Goal: Task Accomplishment & Management: Use online tool/utility

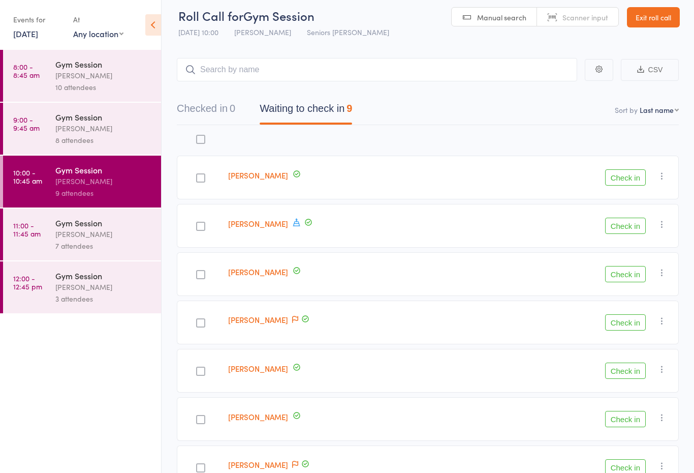
click at [627, 274] on button "Check in" at bounding box center [625, 274] width 41 height 16
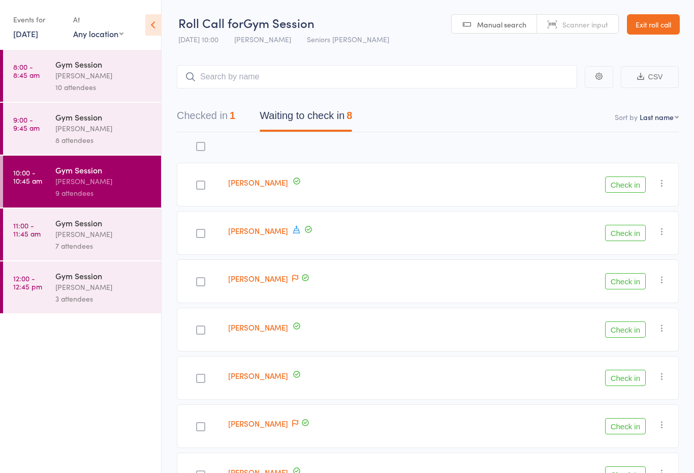
click at [218, 118] on button "Checked in 1" at bounding box center [206, 118] width 58 height 27
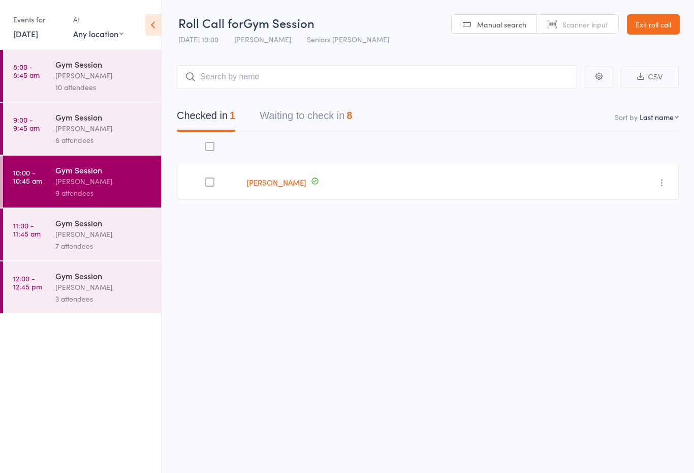
click at [323, 111] on button "Waiting to check in 8" at bounding box center [306, 118] width 92 height 27
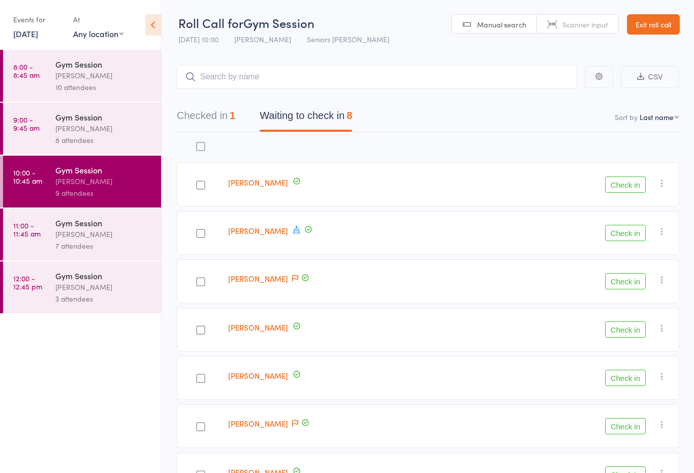
click at [630, 182] on button "Check in" at bounding box center [625, 184] width 41 height 16
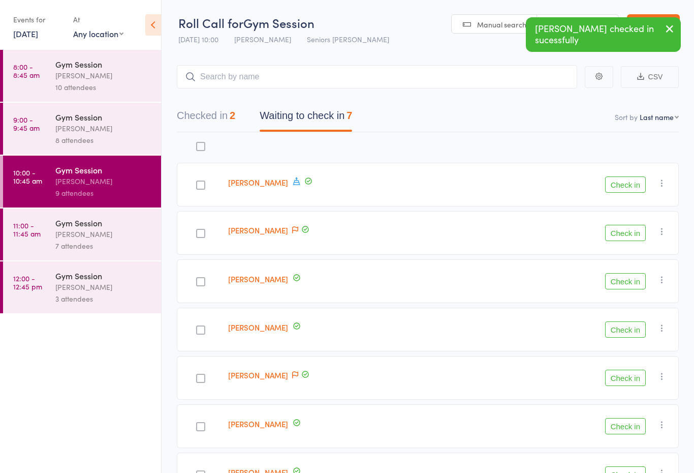
click at [86, 119] on div "Gym Session" at bounding box center [103, 116] width 97 height 11
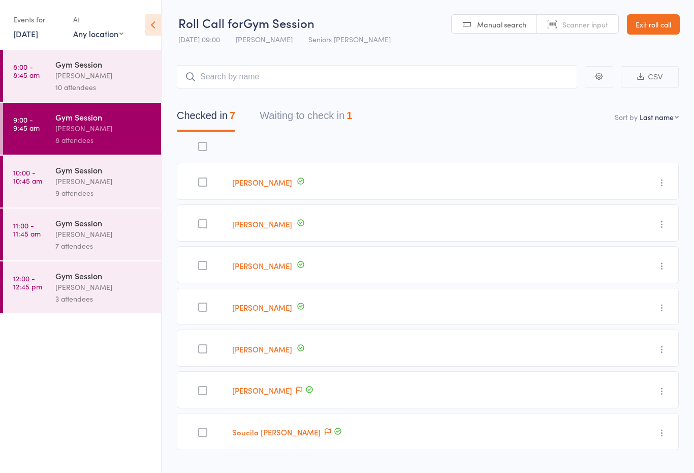
click at [352, 112] on button "Waiting to check in 1" at bounding box center [306, 118] width 92 height 27
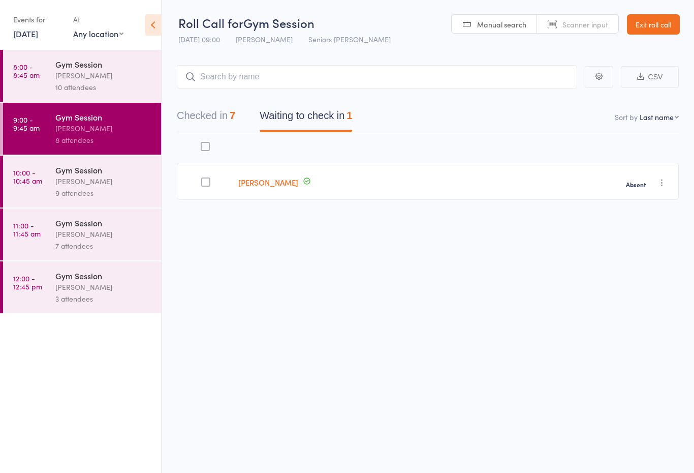
click at [218, 123] on button "Checked in 7" at bounding box center [206, 118] width 58 height 27
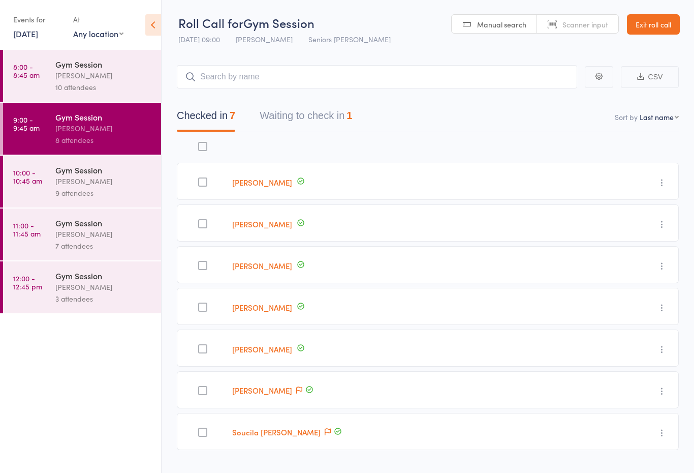
click at [93, 187] on div "[PERSON_NAME]" at bounding box center [103, 181] width 97 height 12
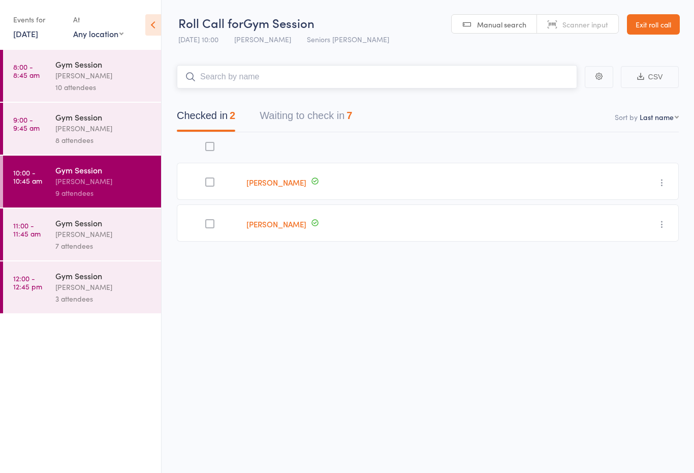
click at [335, 120] on button "Waiting to check in 7" at bounding box center [306, 118] width 92 height 27
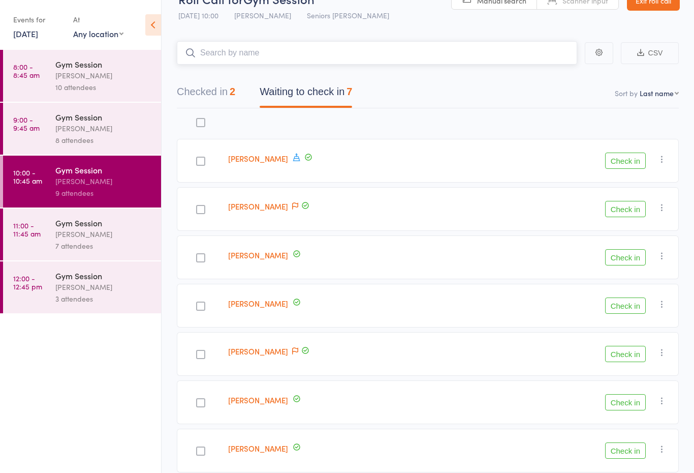
scroll to position [9, 0]
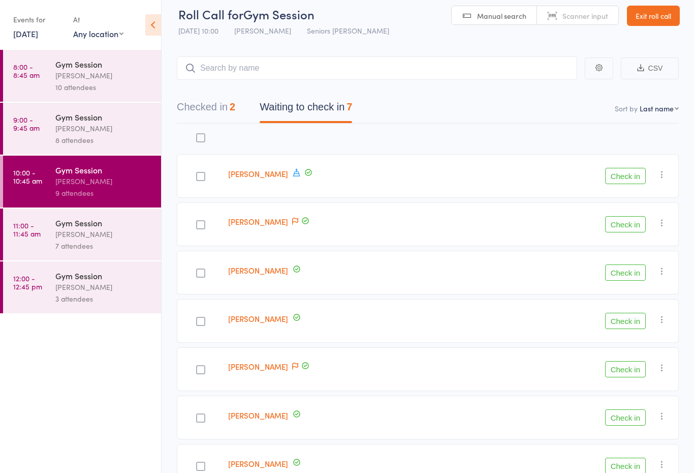
click at [645, 220] on button "Check in" at bounding box center [625, 224] width 41 height 16
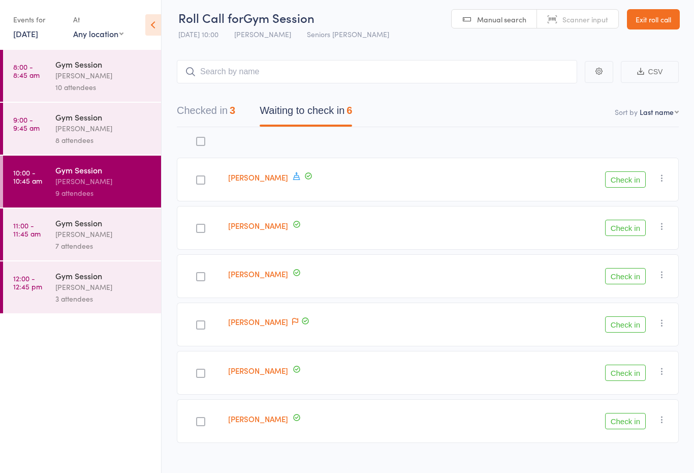
click at [638, 232] on button "Check in" at bounding box center [625, 227] width 41 height 16
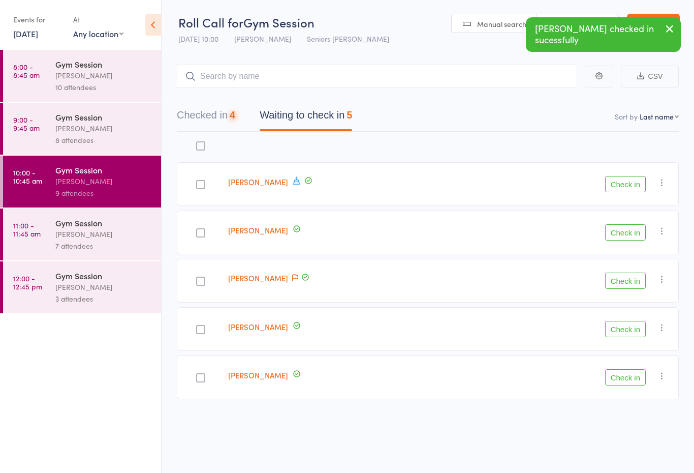
scroll to position [7, 0]
